Goal: Use online tool/utility: Utilize a website feature to perform a specific function

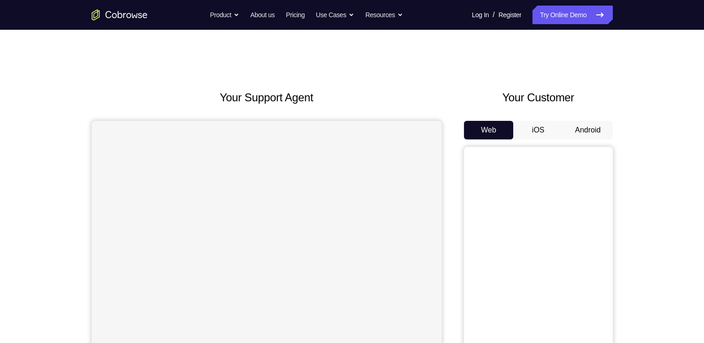
click at [585, 132] on button "Android" at bounding box center [588, 130] width 50 height 19
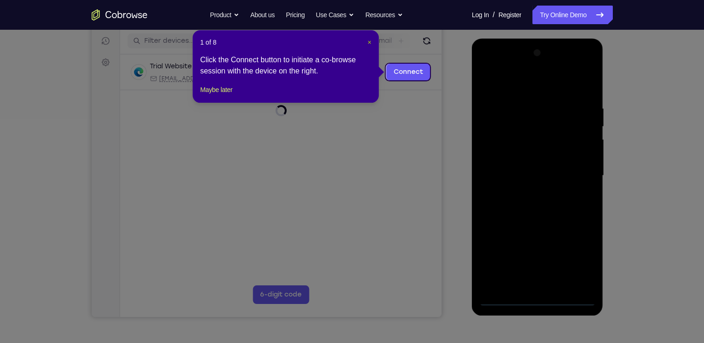
click at [369, 41] on span "×" at bounding box center [370, 42] width 4 height 7
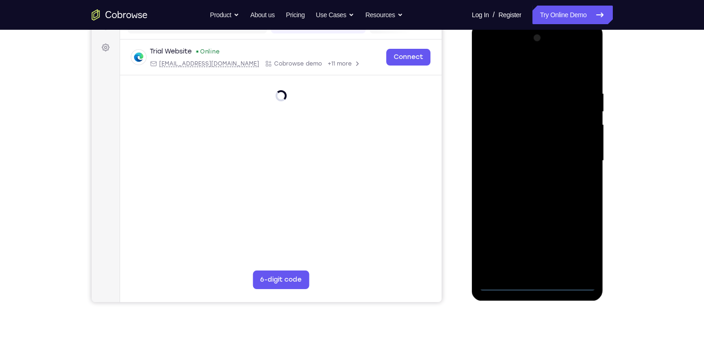
scroll to position [132, 0]
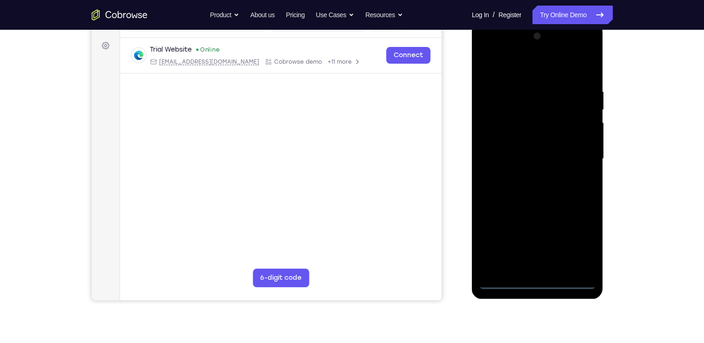
click at [535, 285] on div at bounding box center [537, 159] width 117 height 261
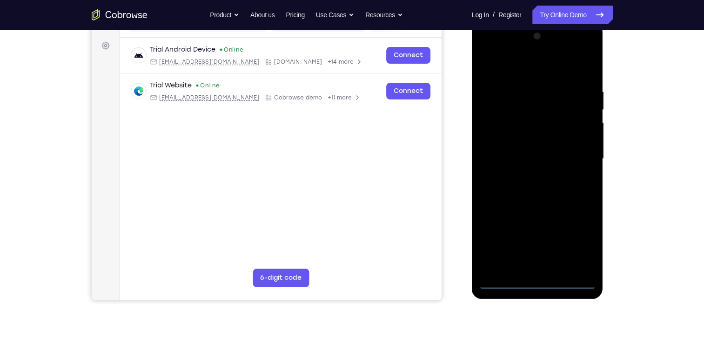
click at [572, 249] on div at bounding box center [537, 159] width 117 height 261
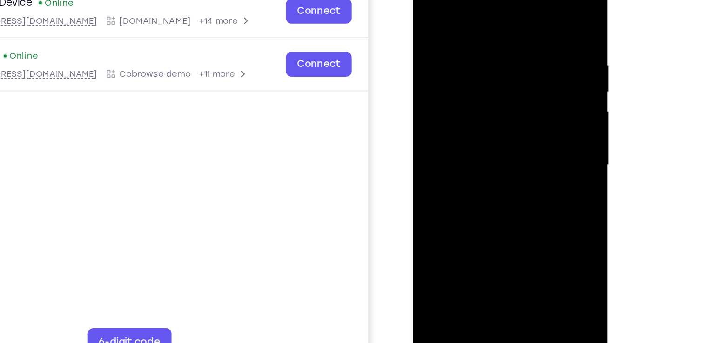
scroll to position [99, 0]
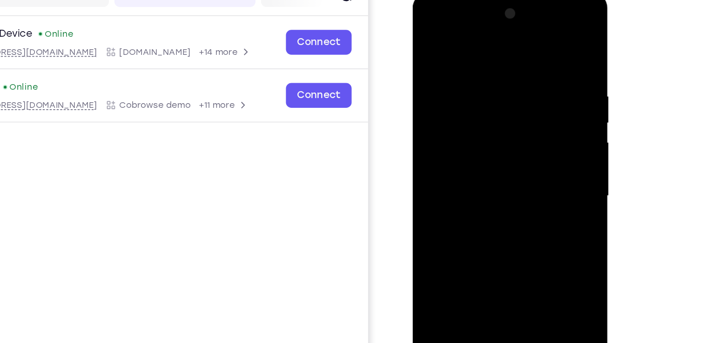
click at [429, 24] on div at bounding box center [478, 130] width 117 height 261
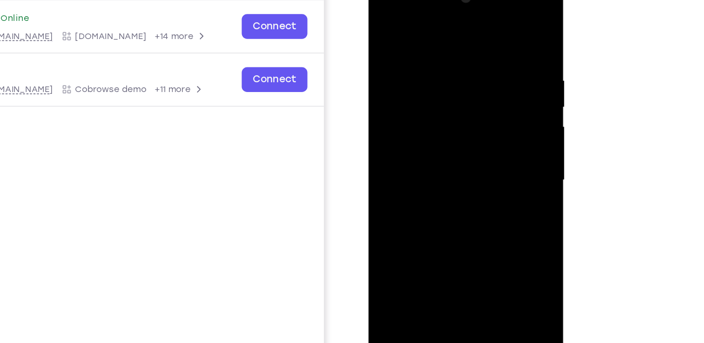
scroll to position [98, 0]
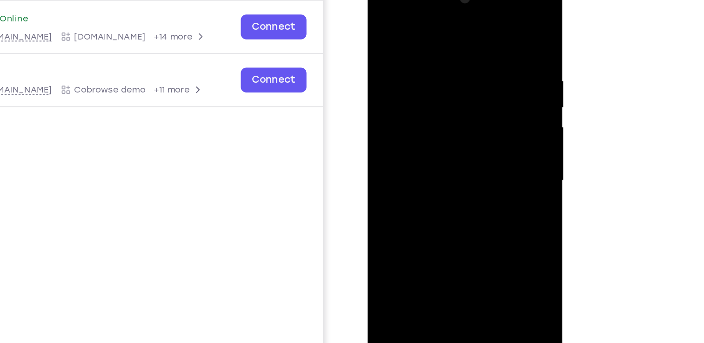
click at [473, 111] on div at bounding box center [433, 115] width 117 height 261
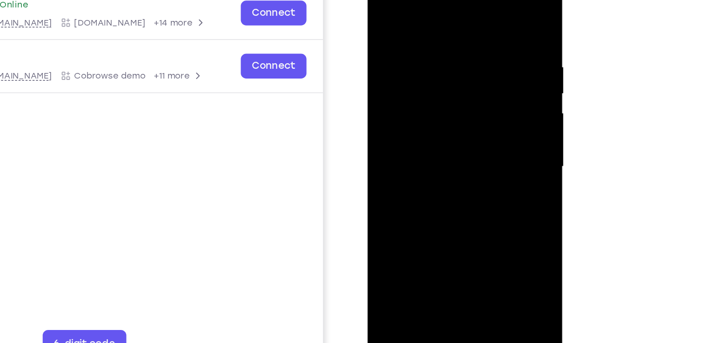
scroll to position [99, 0]
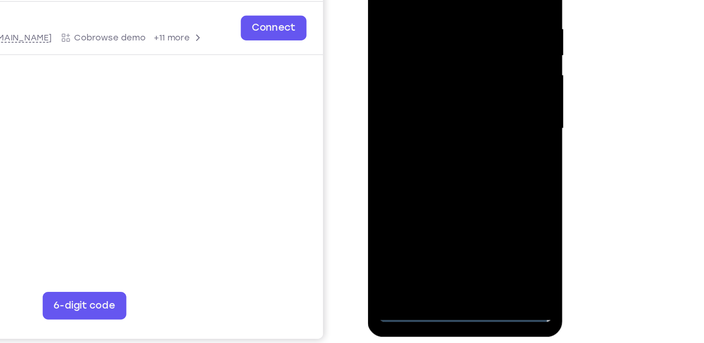
click at [444, 175] on div at bounding box center [433, 63] width 117 height 261
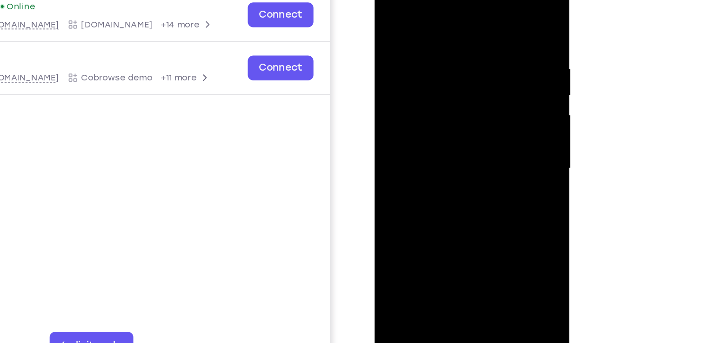
click at [420, 97] on div at bounding box center [440, 102] width 117 height 261
click at [410, 85] on div at bounding box center [440, 102] width 117 height 261
click at [414, 105] on div at bounding box center [440, 102] width 117 height 261
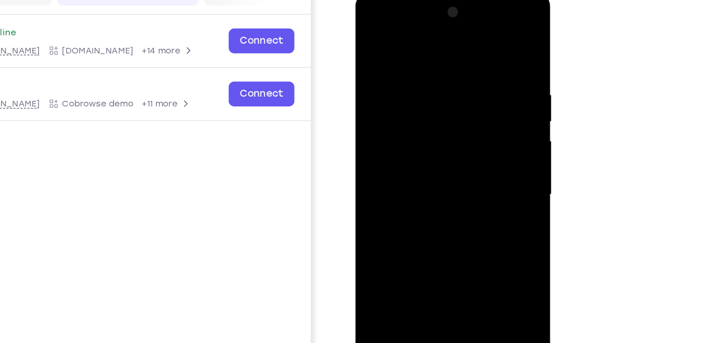
scroll to position [110, 0]
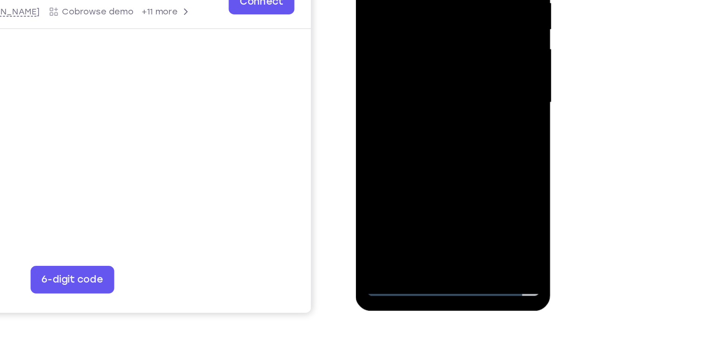
click at [420, 78] on div at bounding box center [420, 36] width 117 height 261
click at [445, 148] on div at bounding box center [420, 36] width 117 height 261
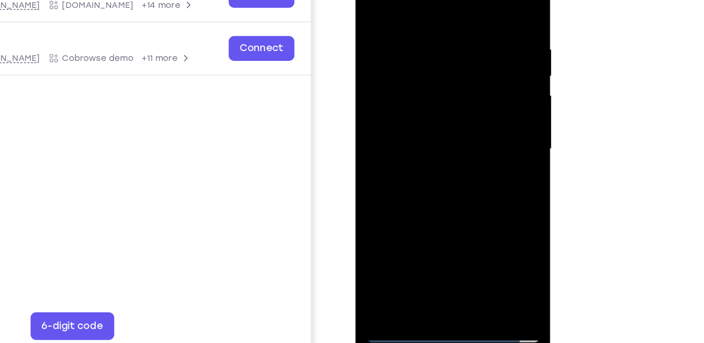
click at [421, 133] on div at bounding box center [420, 83] width 117 height 261
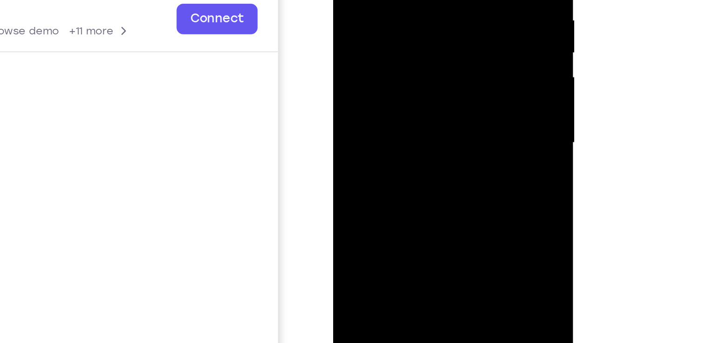
click at [387, 16] on div at bounding box center [398, 29] width 117 height 261
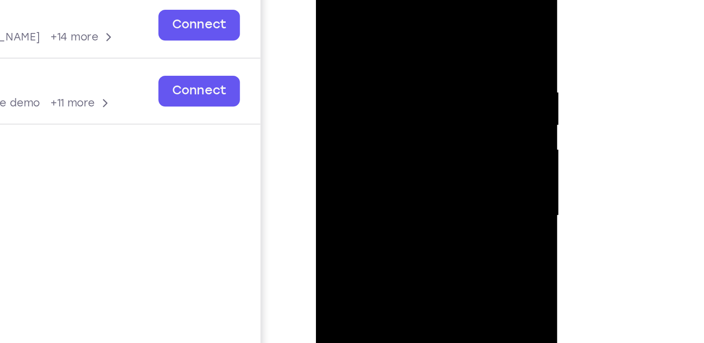
drag, startPoint x: 376, startPoint y: 13, endPoint x: 401, endPoint y: -35, distance: 53.9
click at [401, 0] on div at bounding box center [382, 102] width 132 height 277
click at [330, 10] on div at bounding box center [381, 101] width 117 height 261
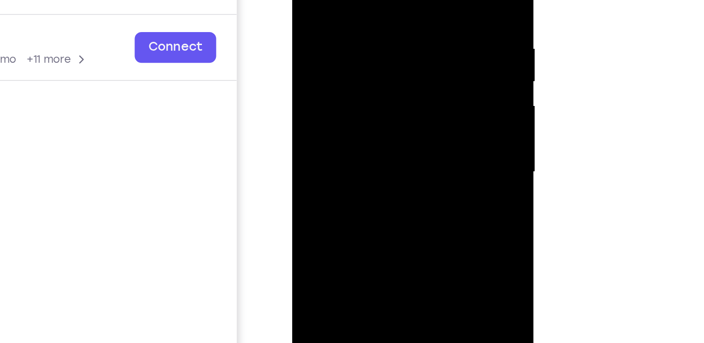
click at [369, 61] on div at bounding box center [358, 57] width 117 height 261
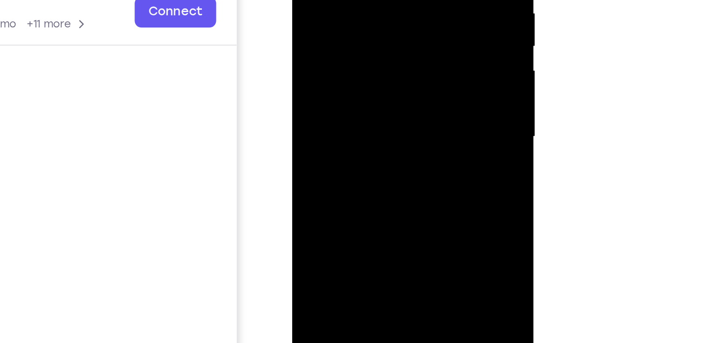
click at [407, 44] on div at bounding box center [358, 22] width 117 height 261
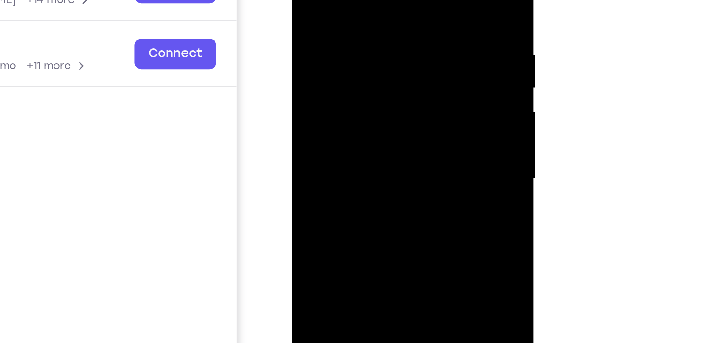
click at [346, 33] on div at bounding box center [358, 63] width 117 height 261
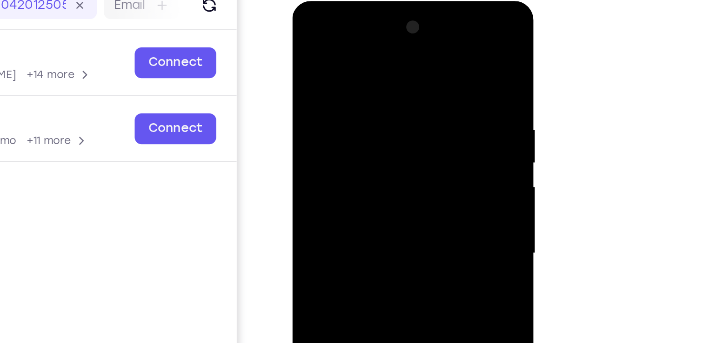
click at [395, 48] on div at bounding box center [358, 138] width 117 height 261
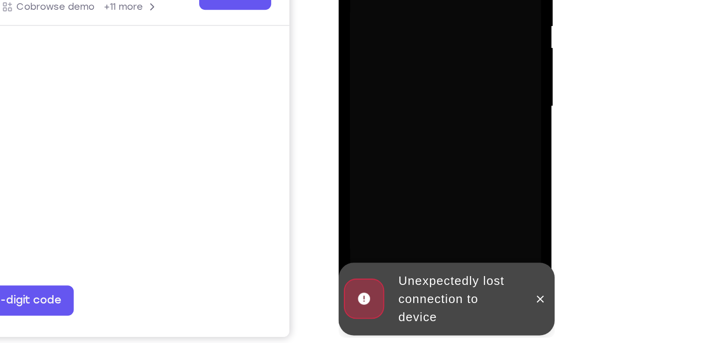
click at [395, 44] on div at bounding box center [403, 21] width 117 height 261
click at [464, 136] on icon at bounding box center [461, 138] width 7 height 7
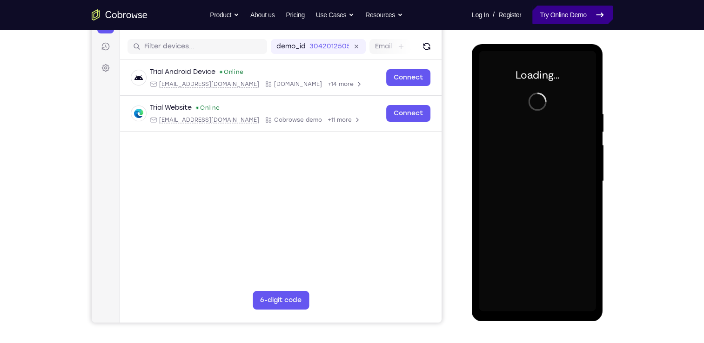
click at [566, 13] on link "Try Online Demo" at bounding box center [572, 15] width 80 height 19
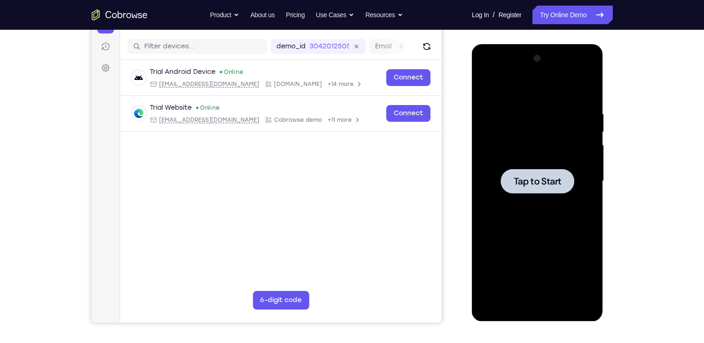
click at [501, 121] on div at bounding box center [537, 181] width 117 height 261
click at [522, 154] on div at bounding box center [537, 181] width 117 height 261
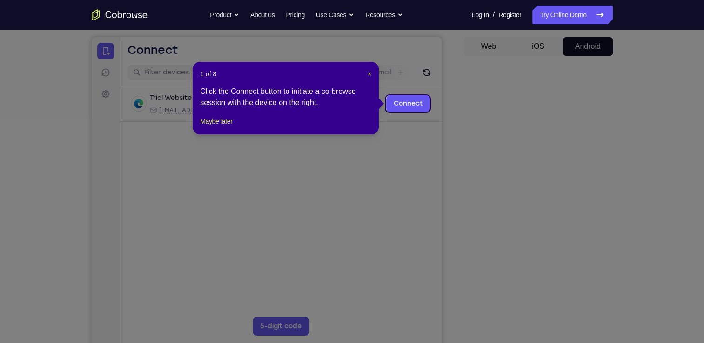
click at [369, 76] on span "×" at bounding box center [370, 73] width 4 height 7
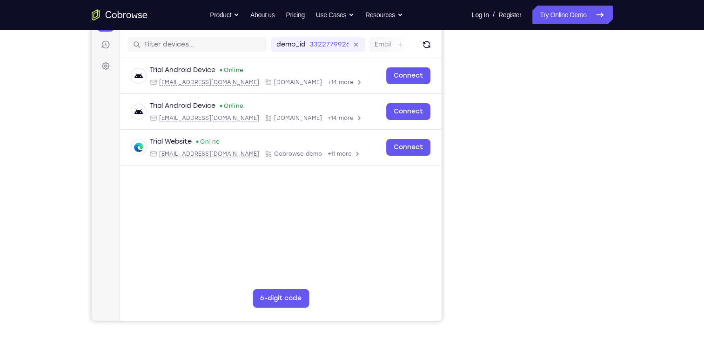
scroll to position [107, 0]
